Goal: Task Accomplishment & Management: Manage account settings

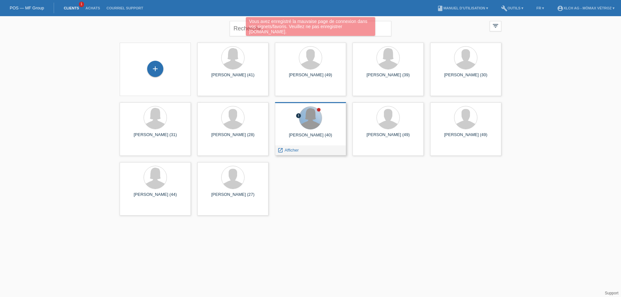
click at [316, 117] on div at bounding box center [310, 118] width 23 height 23
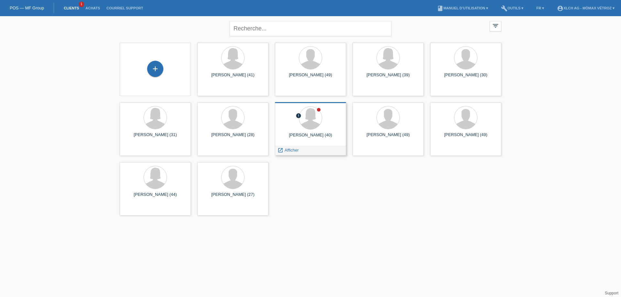
click at [303, 133] on div "EMILIE LANDRY (40)" at bounding box center [310, 138] width 61 height 10
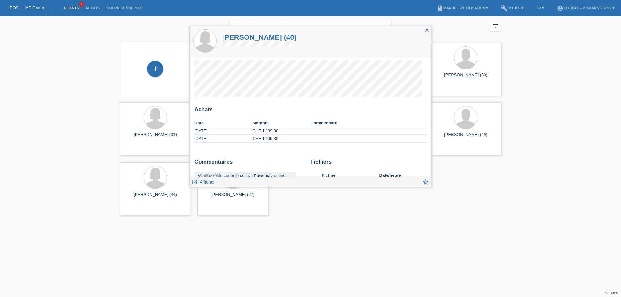
scroll to position [44, 0]
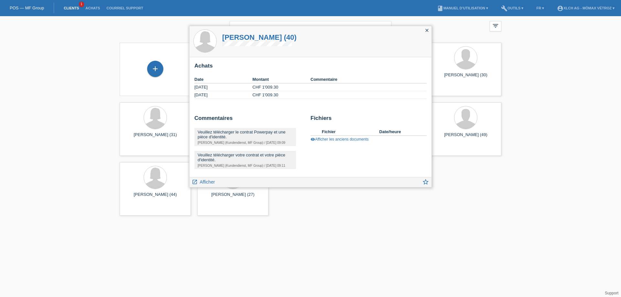
click at [221, 137] on div "Veuillez télécharger le contrat Powerpay et une pièce d'identité." at bounding box center [245, 135] width 95 height 10
click at [427, 29] on icon "close" at bounding box center [426, 30] width 5 height 5
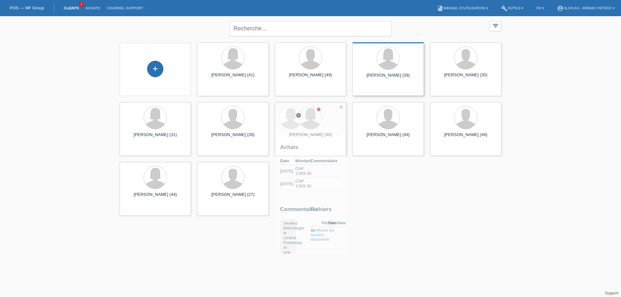
scroll to position [55, 0]
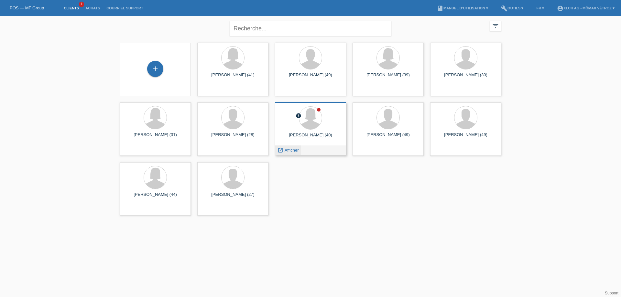
click at [286, 150] on span "Afficher" at bounding box center [292, 150] width 14 height 5
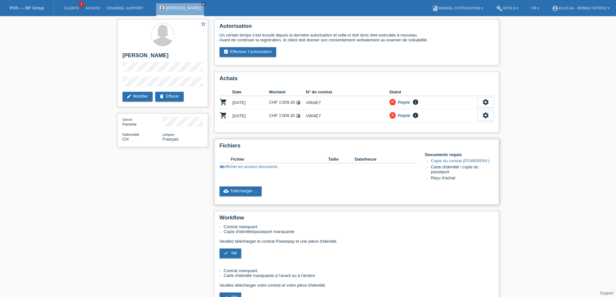
click at [457, 162] on link "Copie du contrat (POWERPAY)" at bounding box center [460, 160] width 59 height 5
click at [455, 161] on link "Copie du contrat (POWERPAY)" at bounding box center [460, 160] width 59 height 5
click at [247, 191] on link "cloud_upload Télécharger ..." at bounding box center [241, 192] width 42 height 10
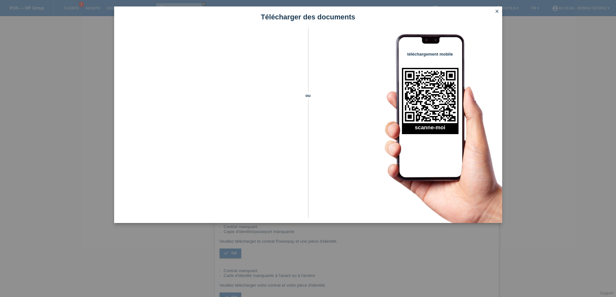
click at [496, 13] on icon "close" at bounding box center [497, 11] width 5 height 5
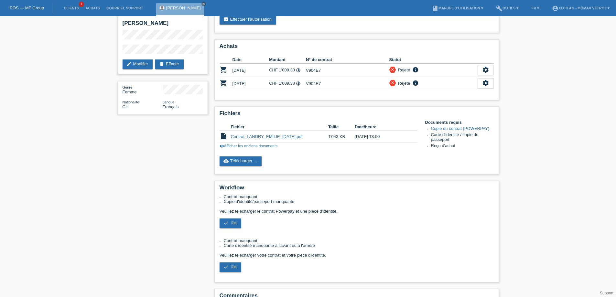
scroll to position [65, 0]
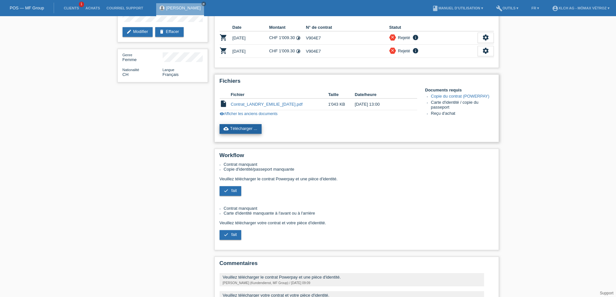
click at [245, 129] on link "cloud_upload Télécharger ..." at bounding box center [241, 129] width 42 height 10
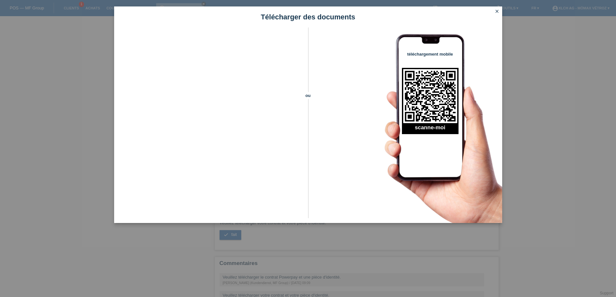
scroll to position [106, 0]
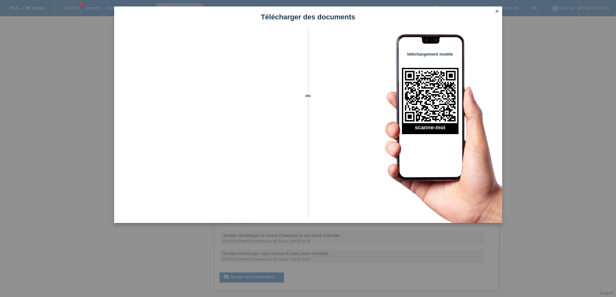
click at [496, 10] on icon "close" at bounding box center [497, 11] width 5 height 5
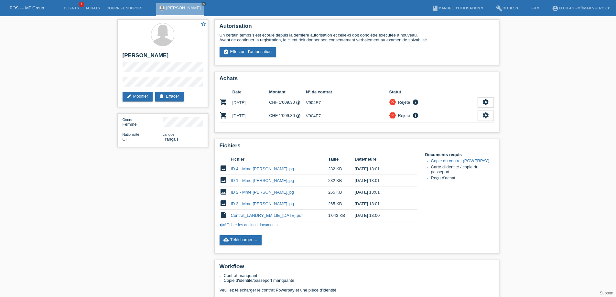
scroll to position [106, 0]
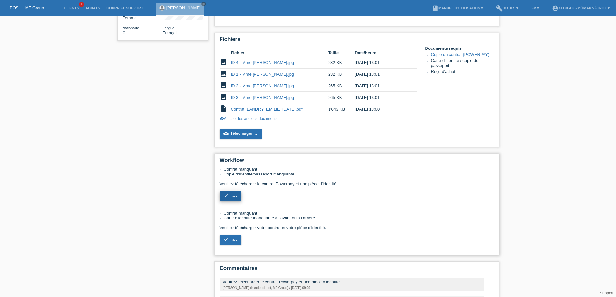
click at [230, 197] on link "check fait" at bounding box center [231, 196] width 22 height 10
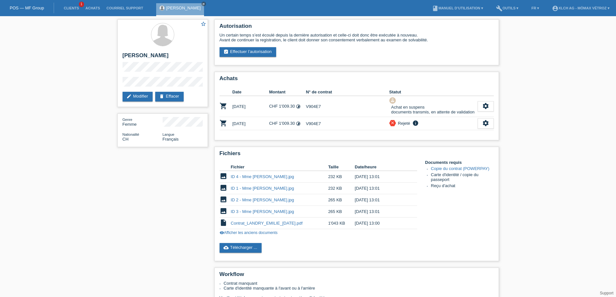
scroll to position [106, 0]
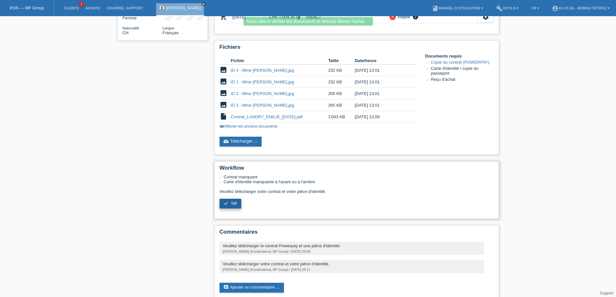
click at [233, 204] on span "fait" at bounding box center [233, 203] width 5 height 5
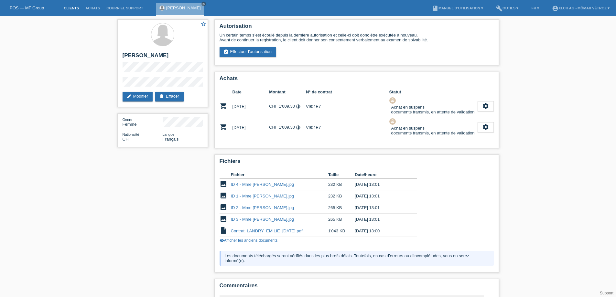
click at [71, 9] on link "Clients" at bounding box center [71, 8] width 22 height 4
